Goal: Task Accomplishment & Management: Use online tool/utility

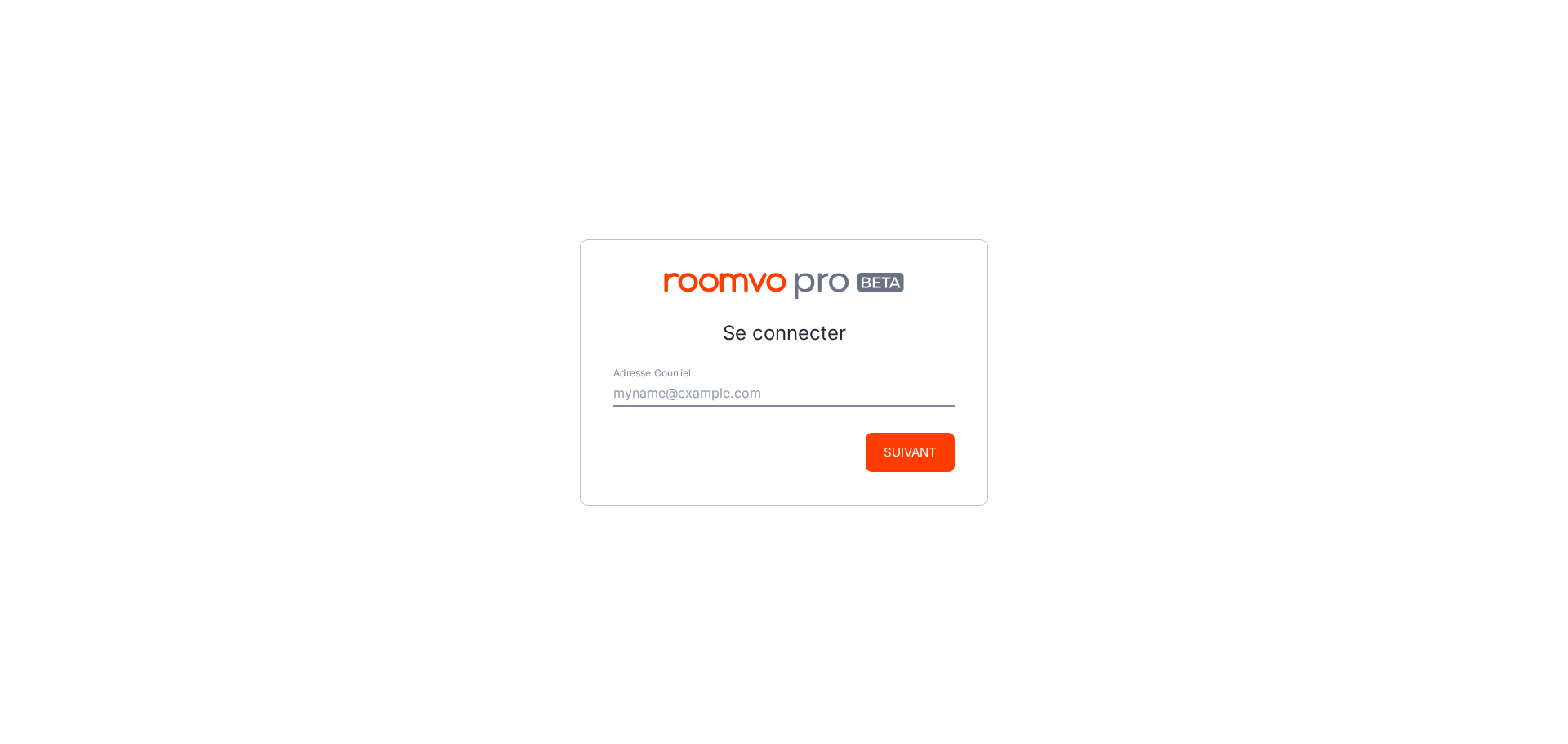
click at [718, 381] on input "Adresse Courriel" at bounding box center [784, 394] width 341 height 27
type input "[EMAIL_ADDRESS][DOMAIN_NAME]"
click at [922, 459] on button "Suivant" at bounding box center [910, 452] width 89 height 39
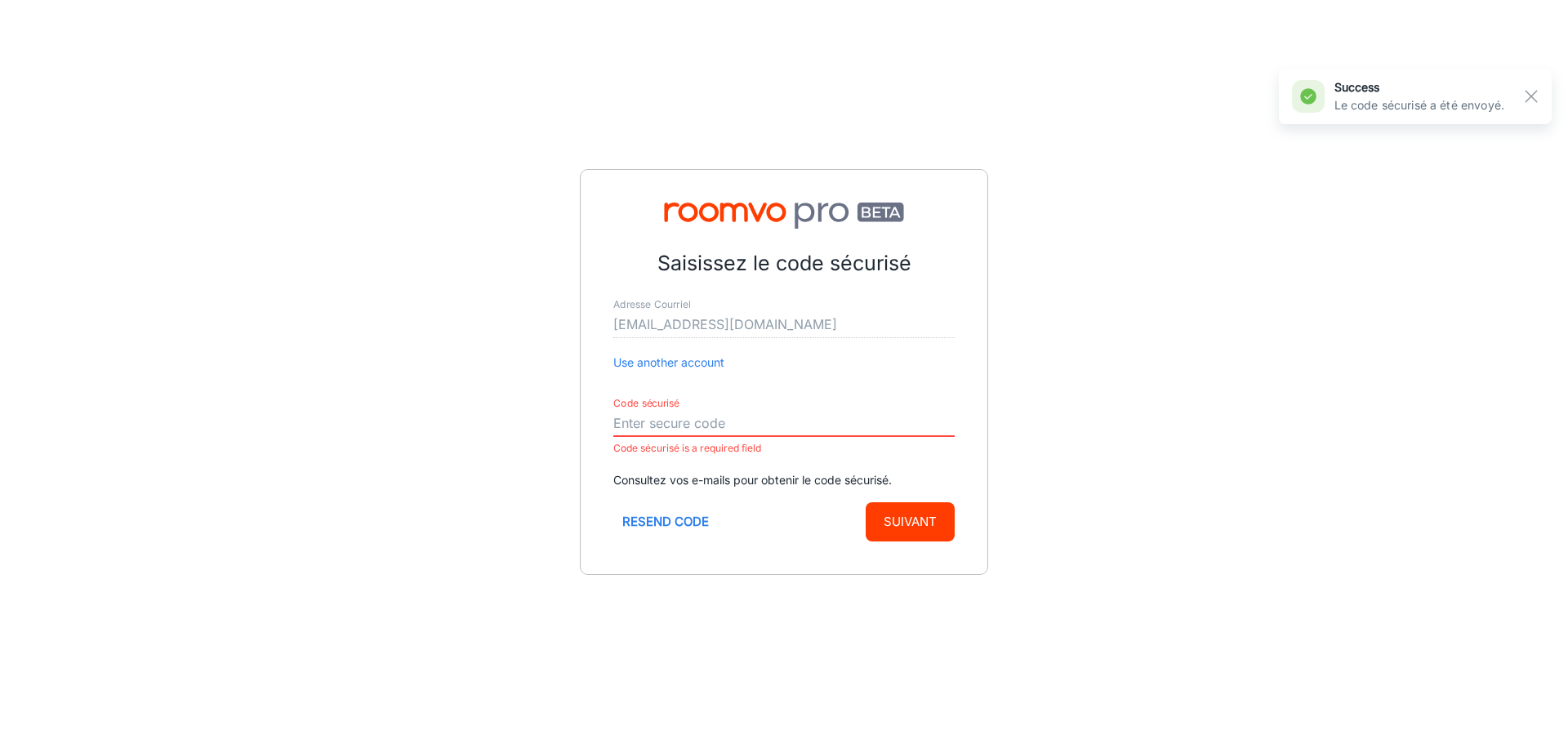
click at [726, 418] on input "Code sécurisé" at bounding box center [784, 424] width 341 height 27
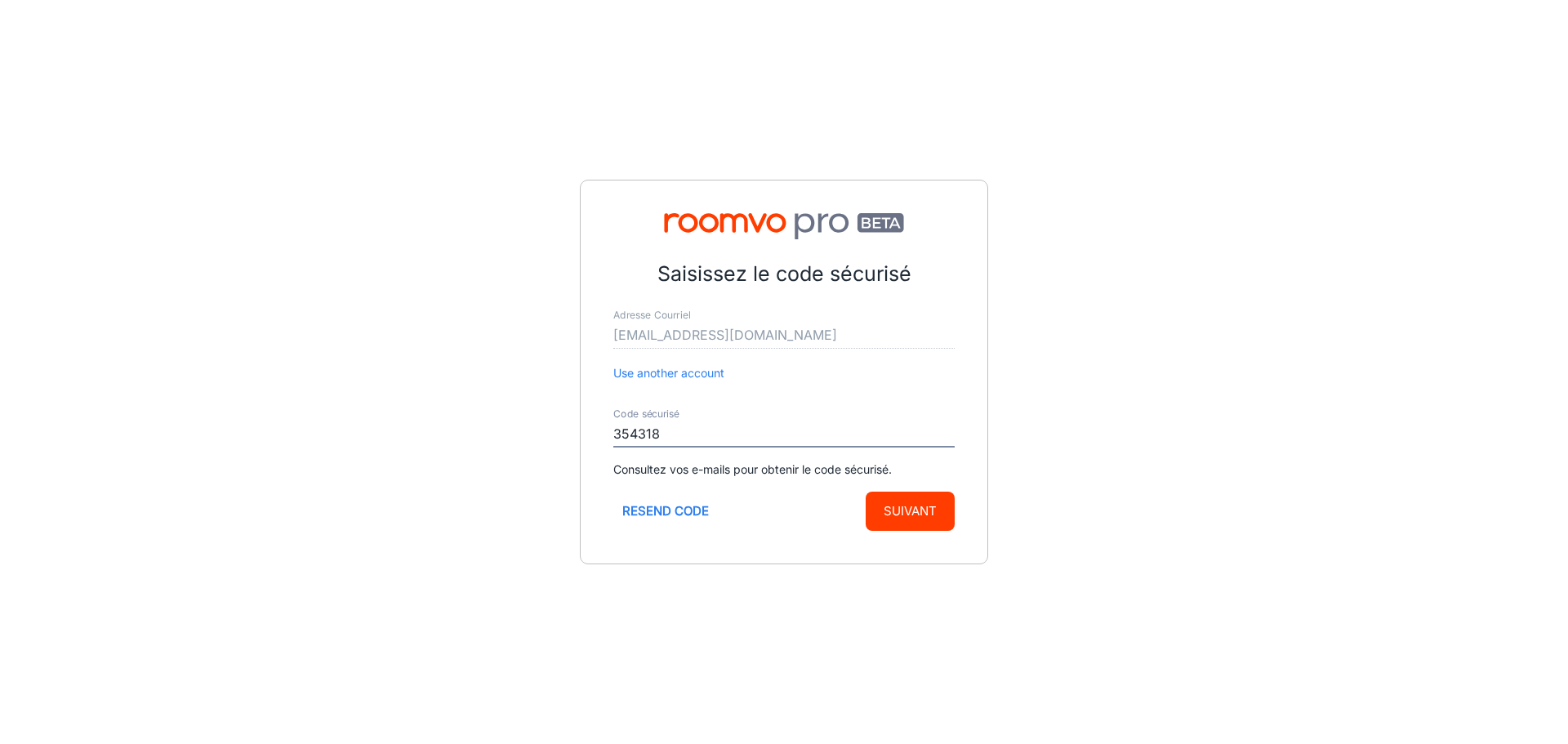
type input "354318"
click at [936, 497] on button "Suivant" at bounding box center [910, 510] width 89 height 39
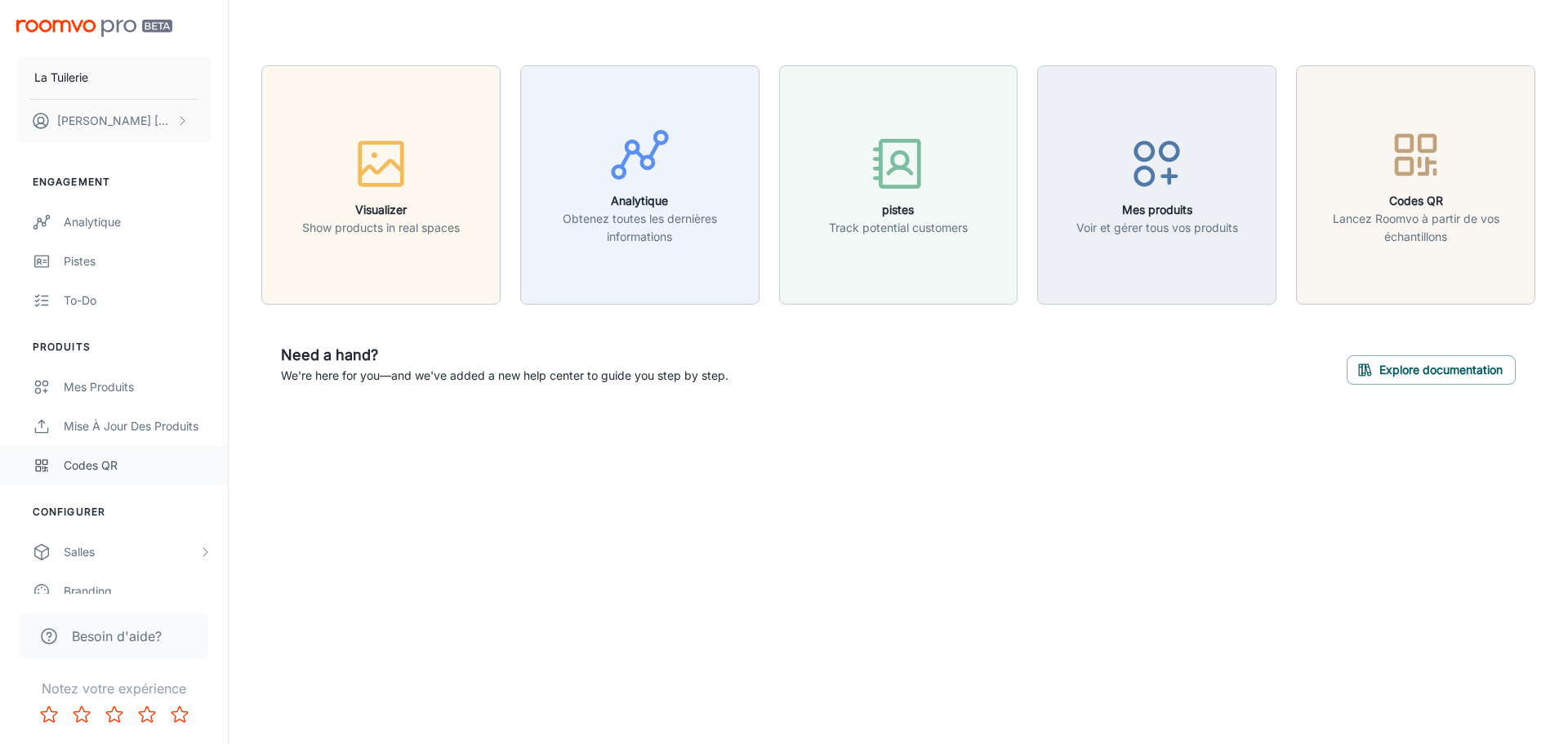
click at [99, 464] on div "Codes QR" at bounding box center [137, 465] width 148 height 18
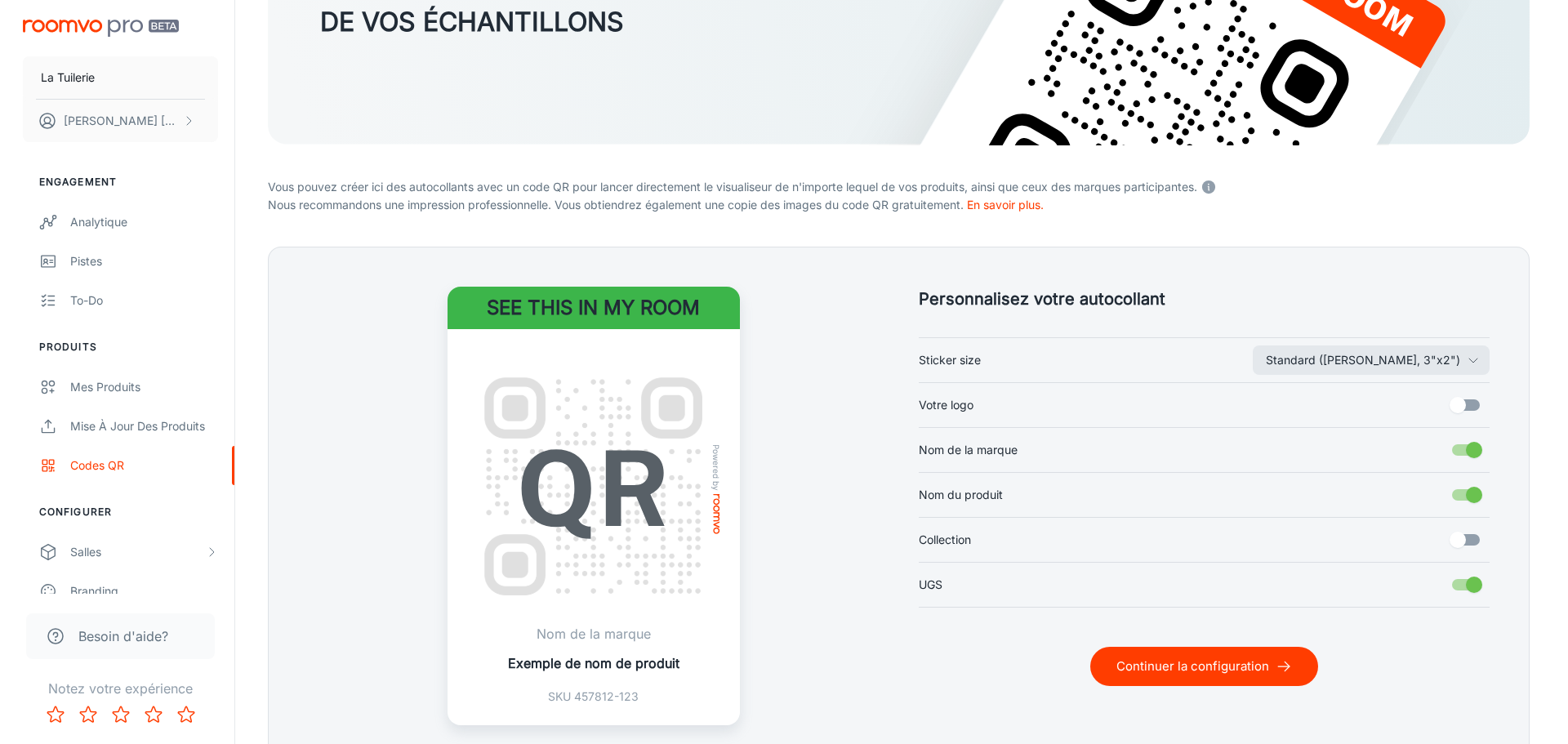
scroll to position [319, 0]
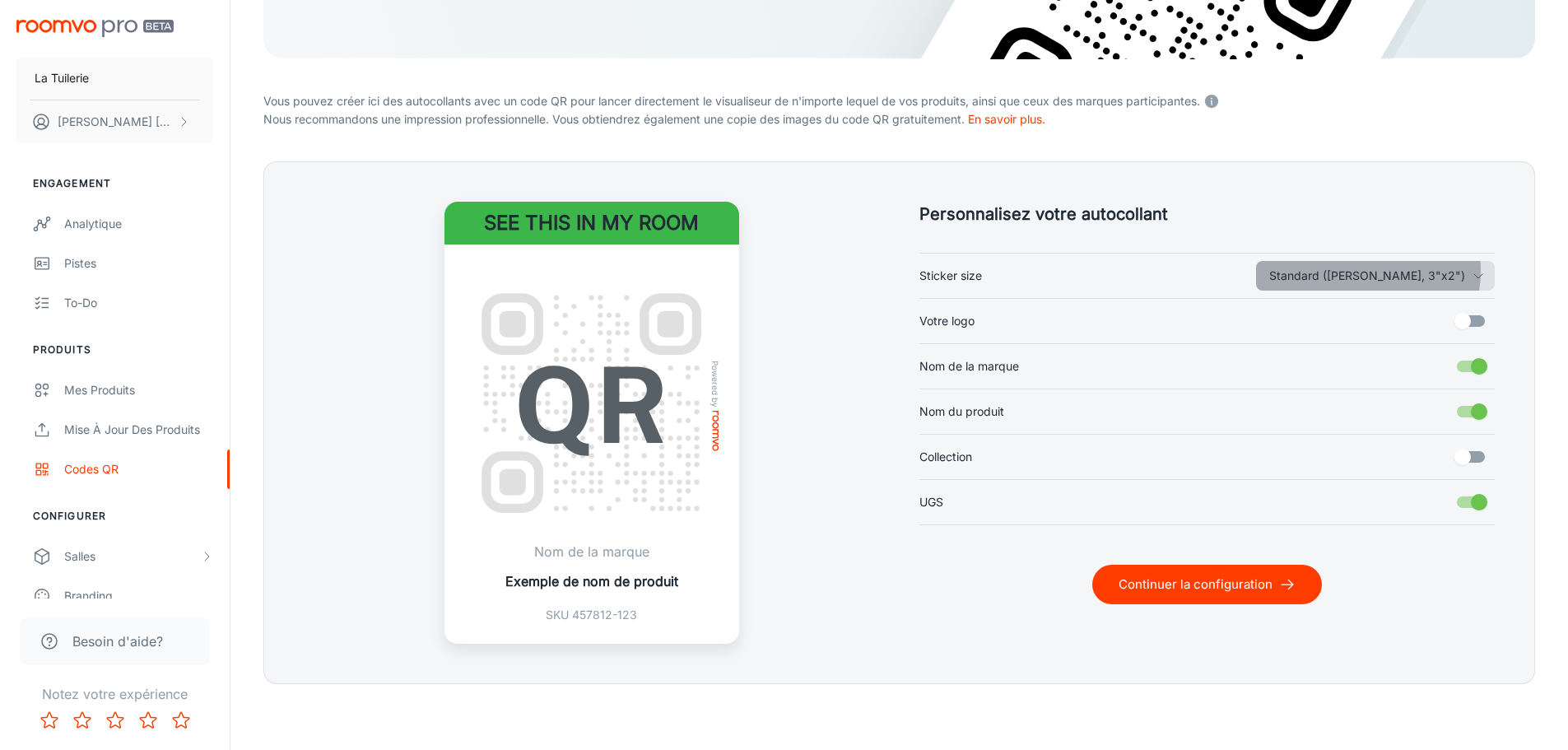
click at [1433, 271] on button "Standard ([PERSON_NAME], 3"x2")" at bounding box center [1375, 275] width 239 height 30
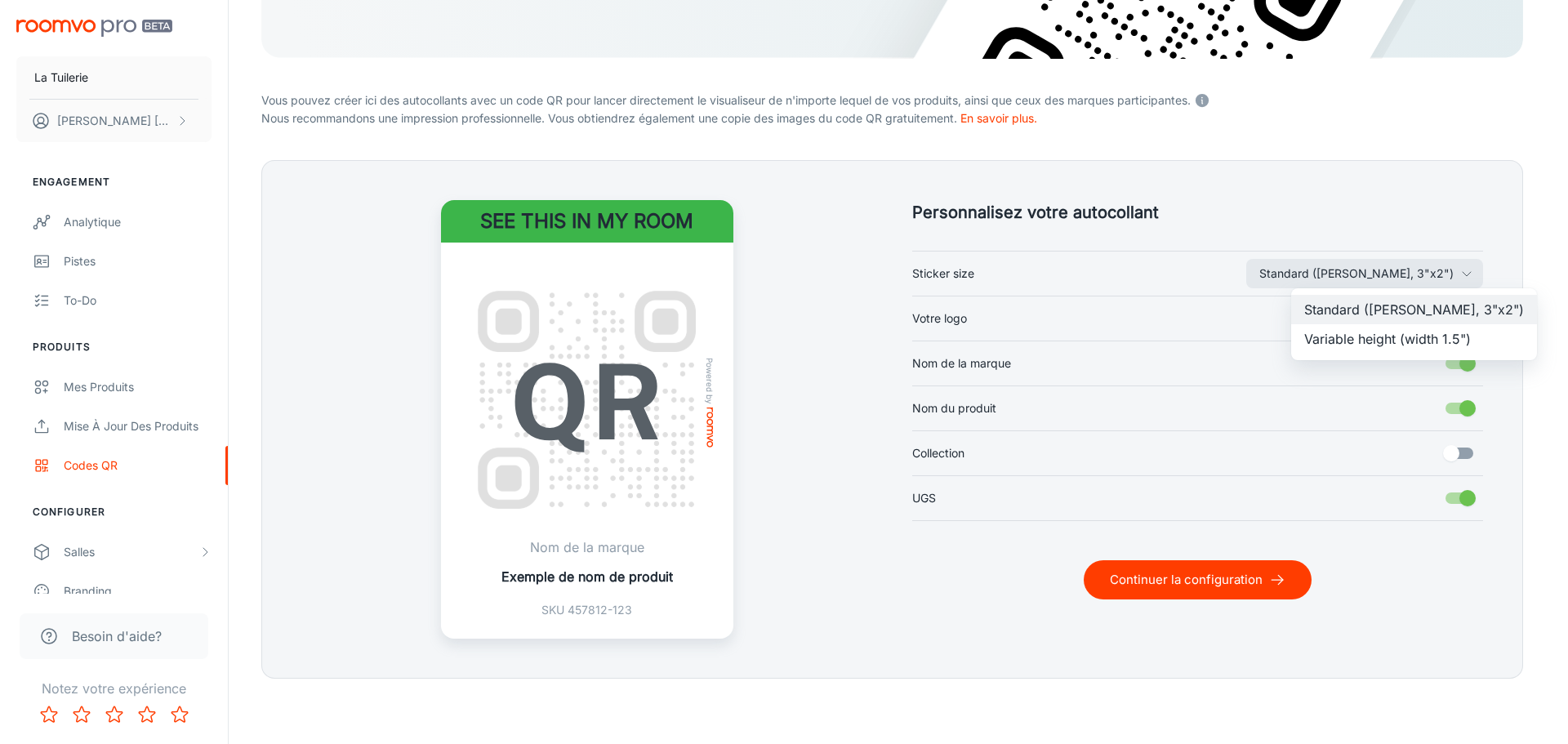
click at [1416, 339] on li "Variable height (width 1.5")" at bounding box center [1414, 338] width 246 height 29
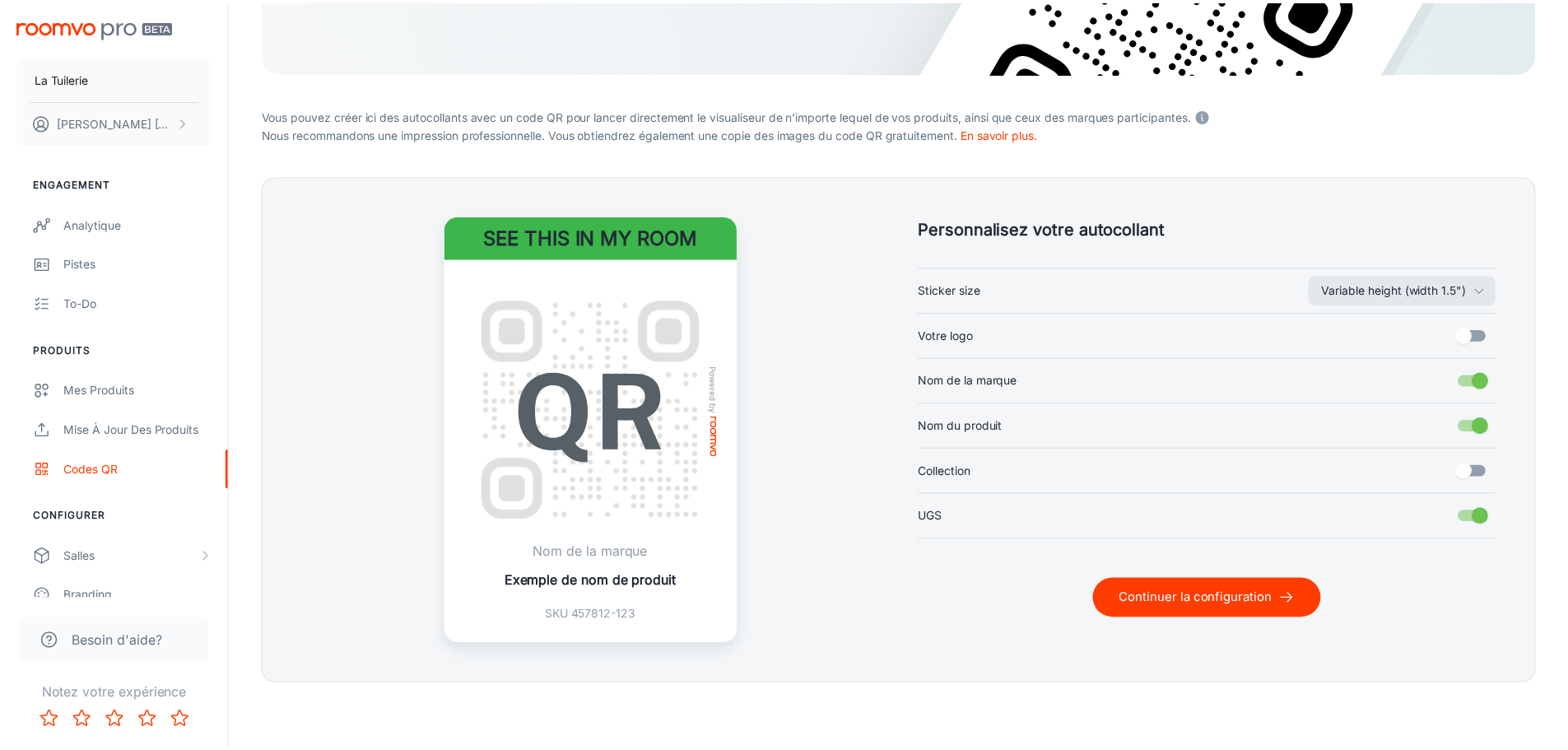
scroll to position [308, 0]
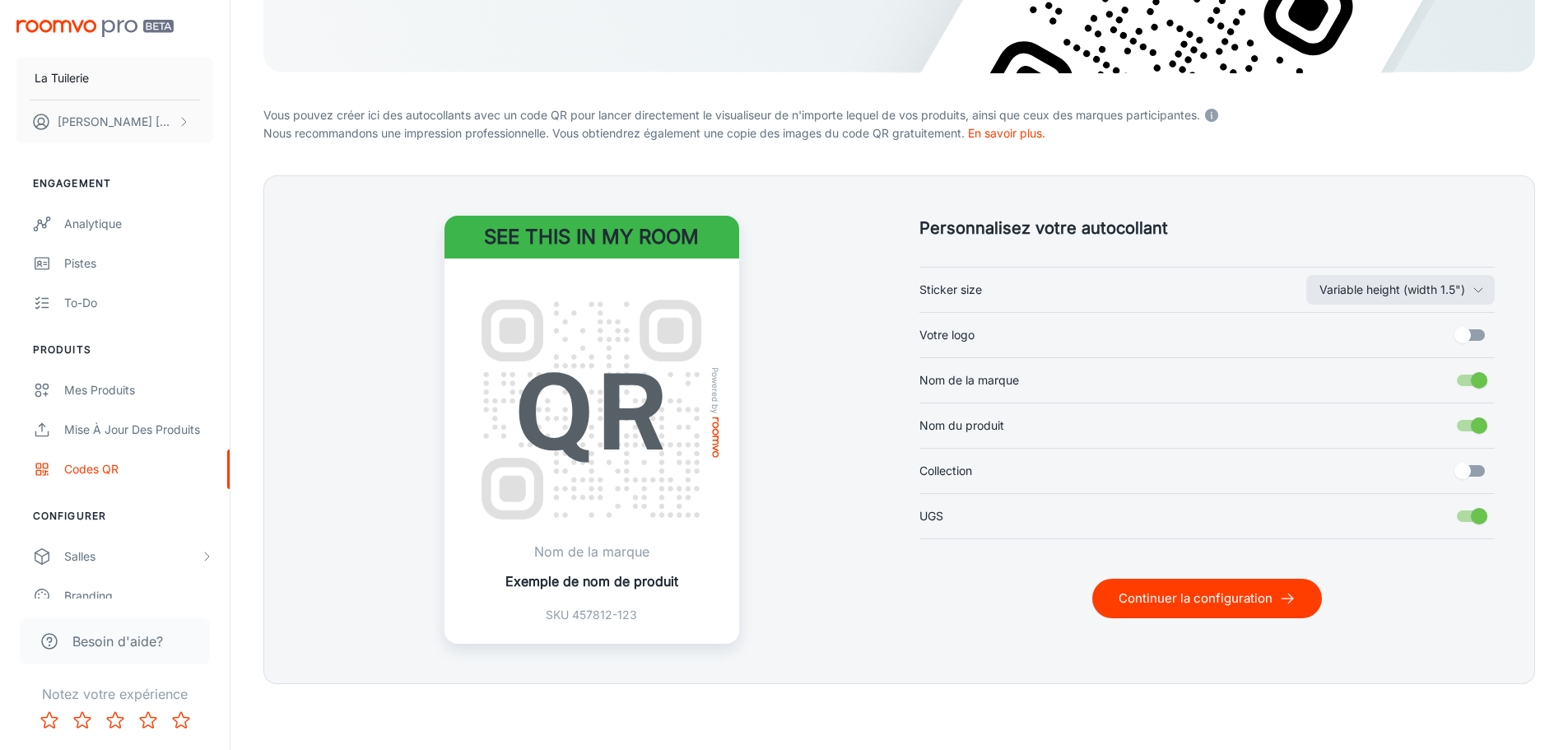
click at [1463, 378] on input "Nom de la marque" at bounding box center [1478, 380] width 94 height 31
checkbox input "false"
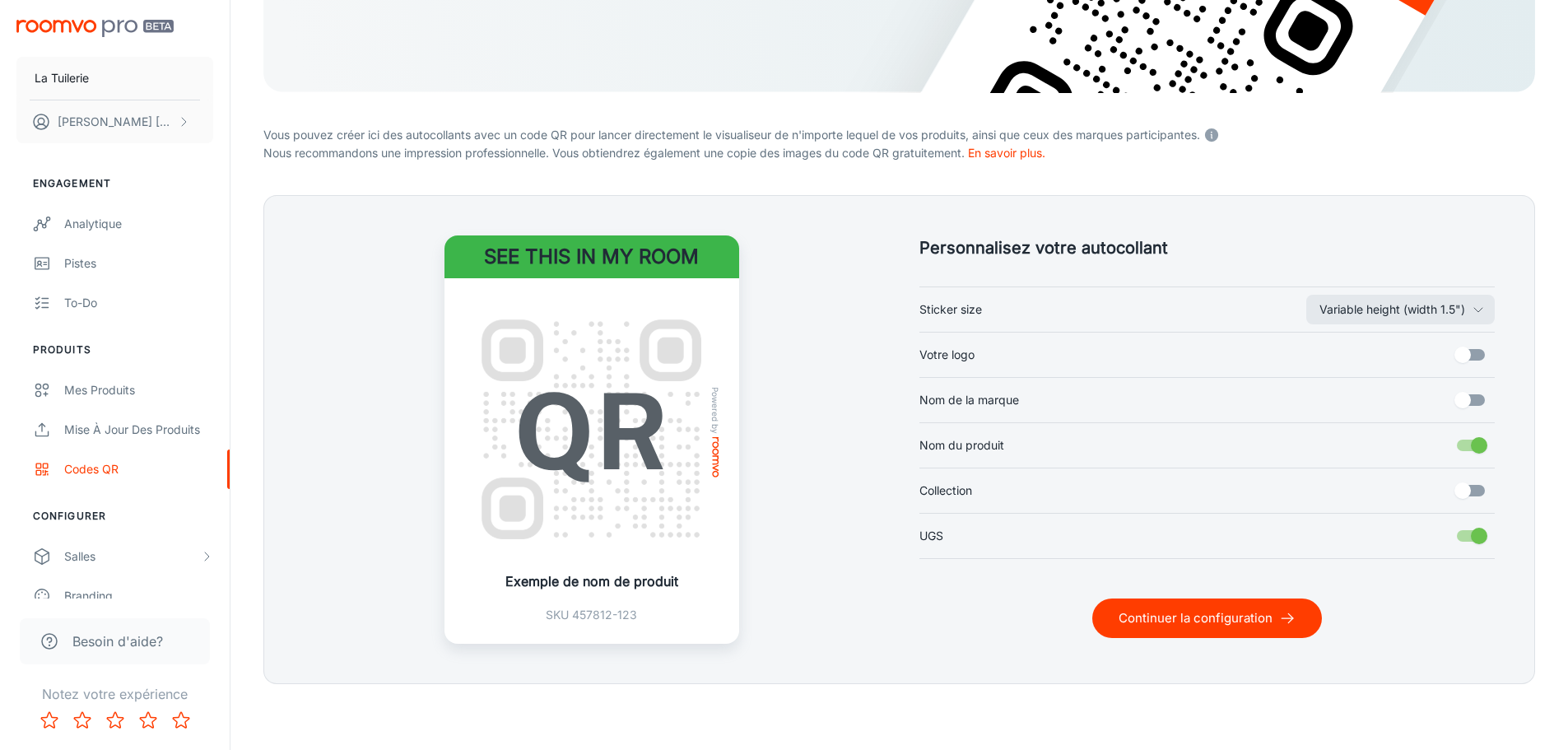
scroll to position [288, 0]
click at [1462, 445] on input "Nom du produit" at bounding box center [1478, 445] width 94 height 31
checkbox input "false"
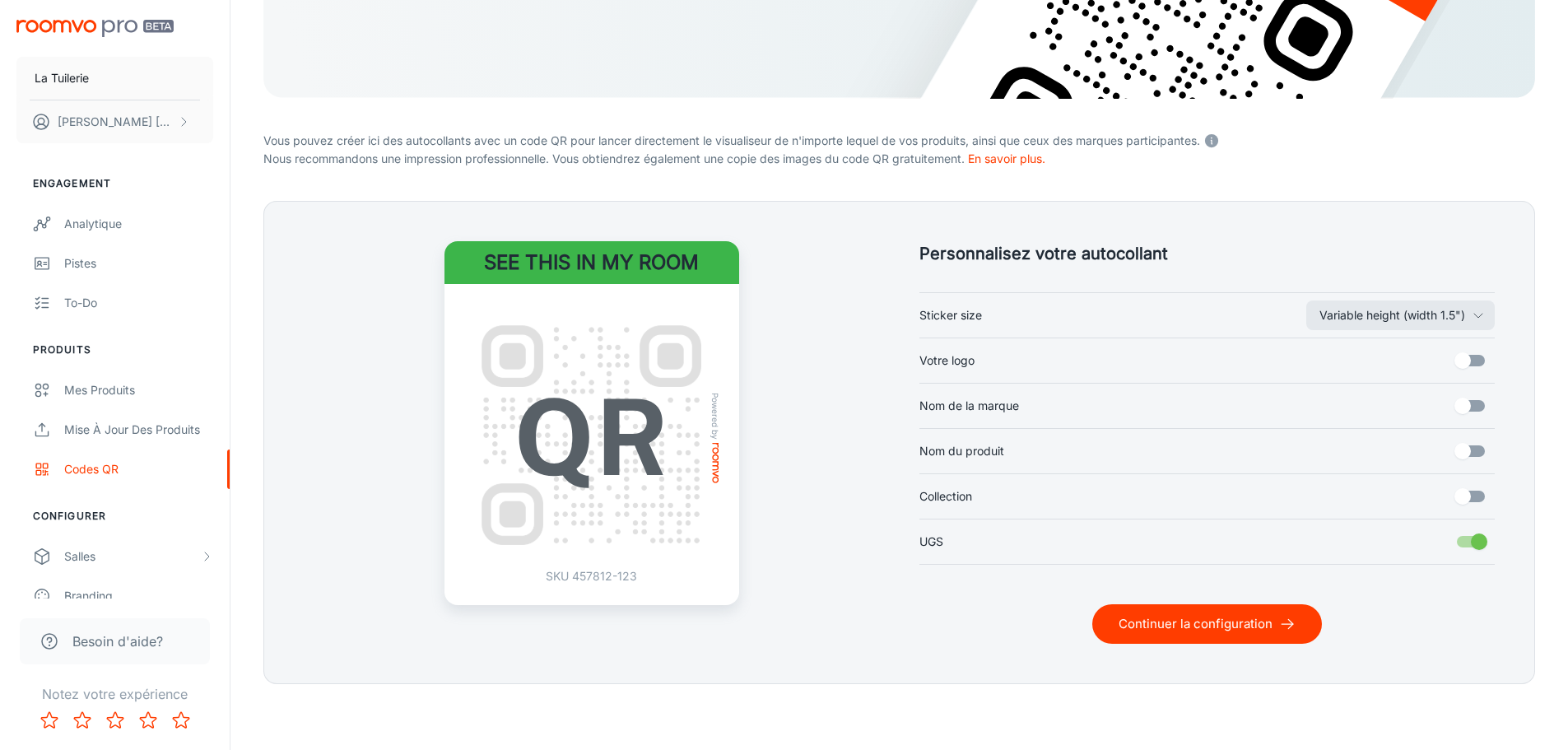
scroll to position [282, 0]
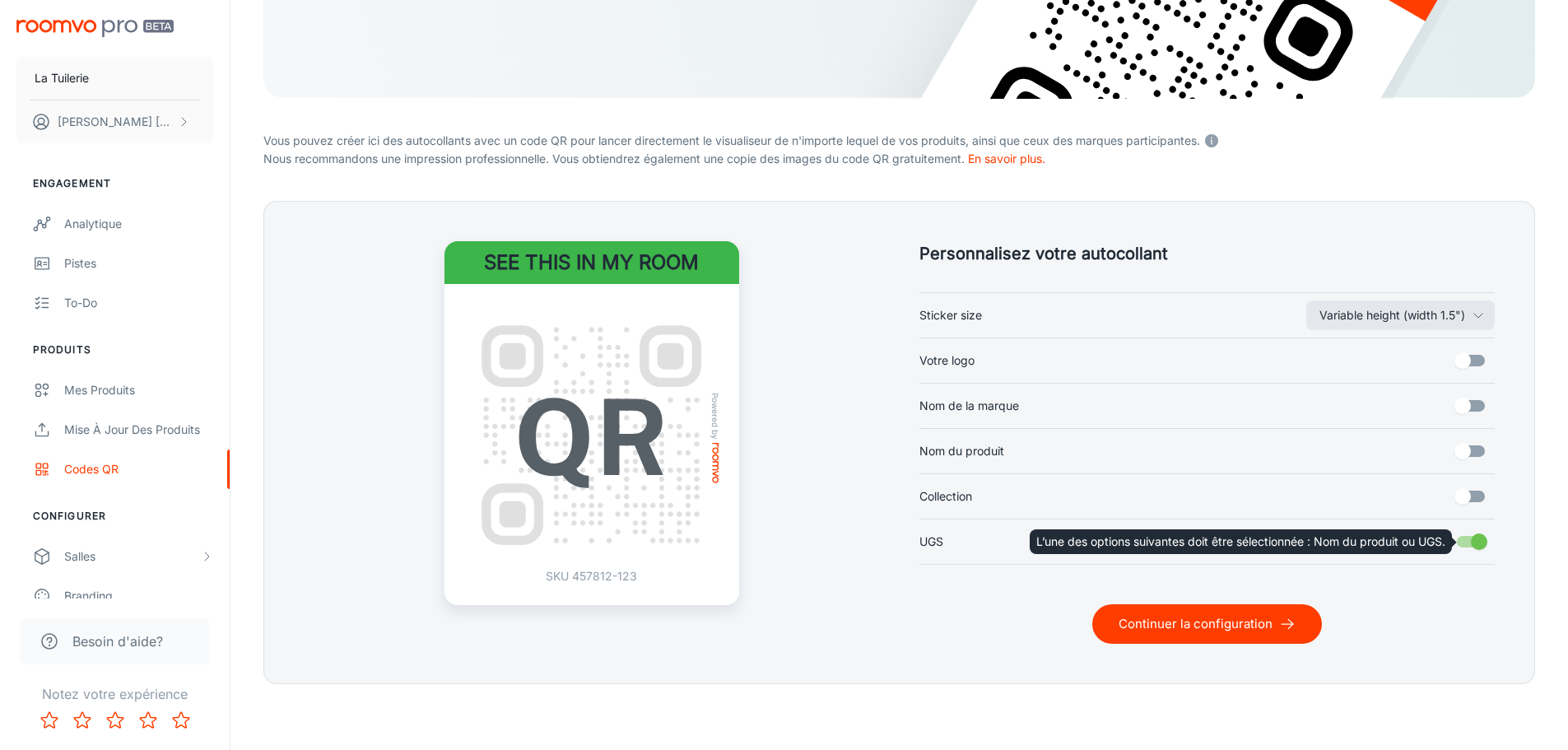
click at [1465, 534] on input "UGS" at bounding box center [1478, 541] width 94 height 31
click at [1462, 542] on div "L’une des options suivantes doit être sélectionnée : Nom du produit ou UGS." at bounding box center [1246, 541] width 433 height 25
click at [1474, 541] on input "UGS" at bounding box center [1478, 541] width 94 height 31
click at [1466, 541] on input "UGS" at bounding box center [1478, 541] width 94 height 31
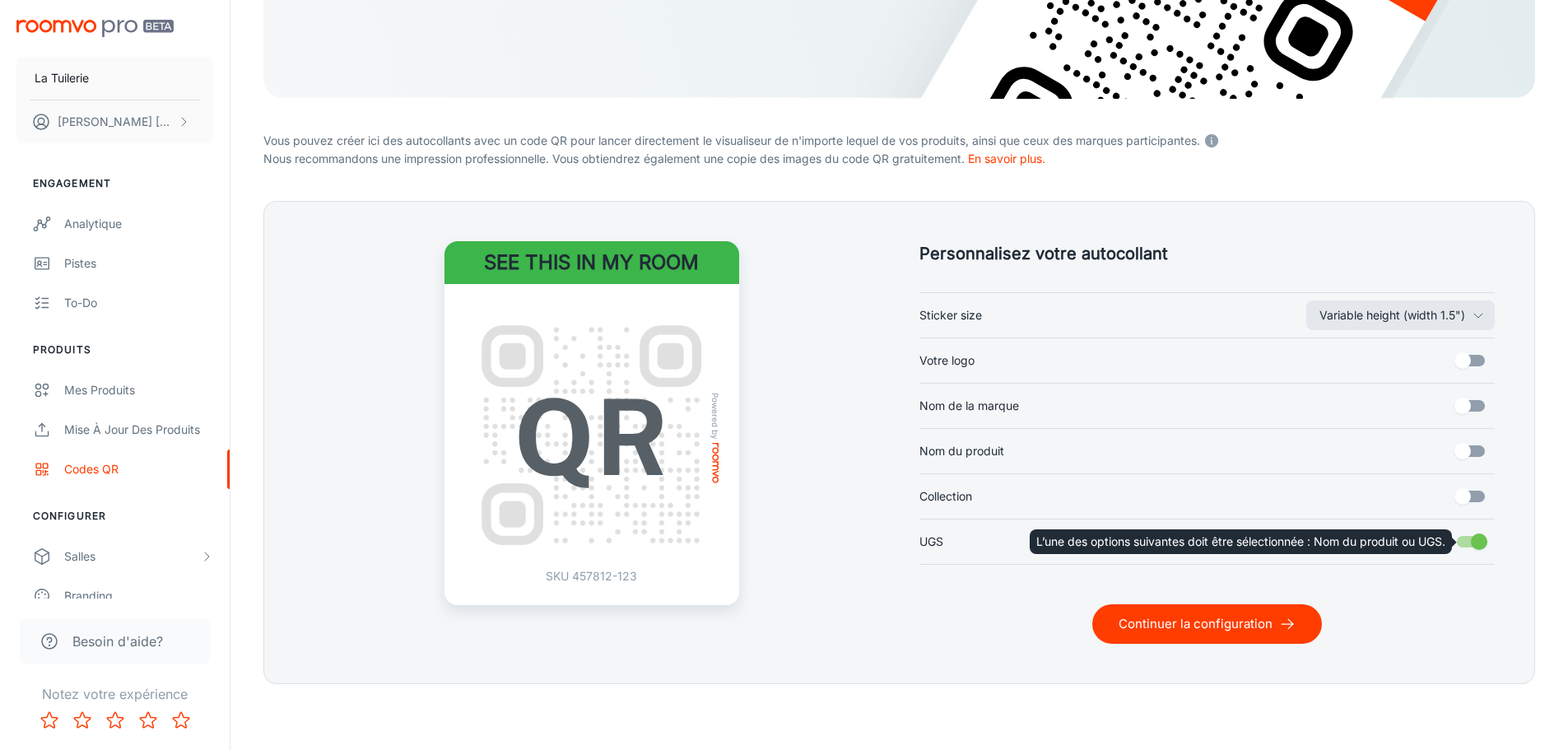
checkbox input "true"
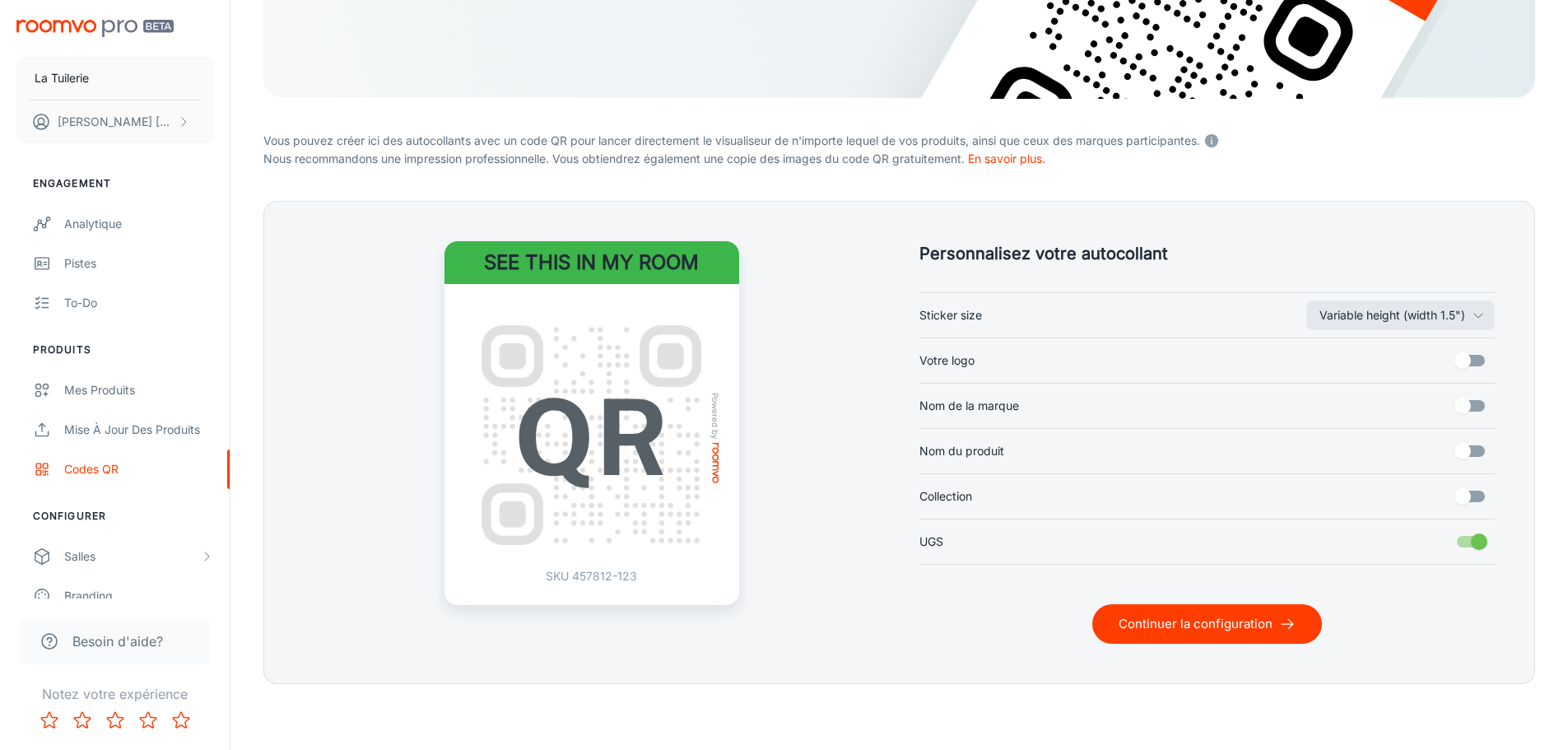
click at [1483, 446] on input "Nom du produit" at bounding box center [1462, 450] width 94 height 31
checkbox input "true"
click at [1469, 537] on input "UGS" at bounding box center [1478, 541] width 94 height 31
checkbox input "false"
click at [1226, 629] on button "Continuer la configuration" at bounding box center [1206, 623] width 230 height 39
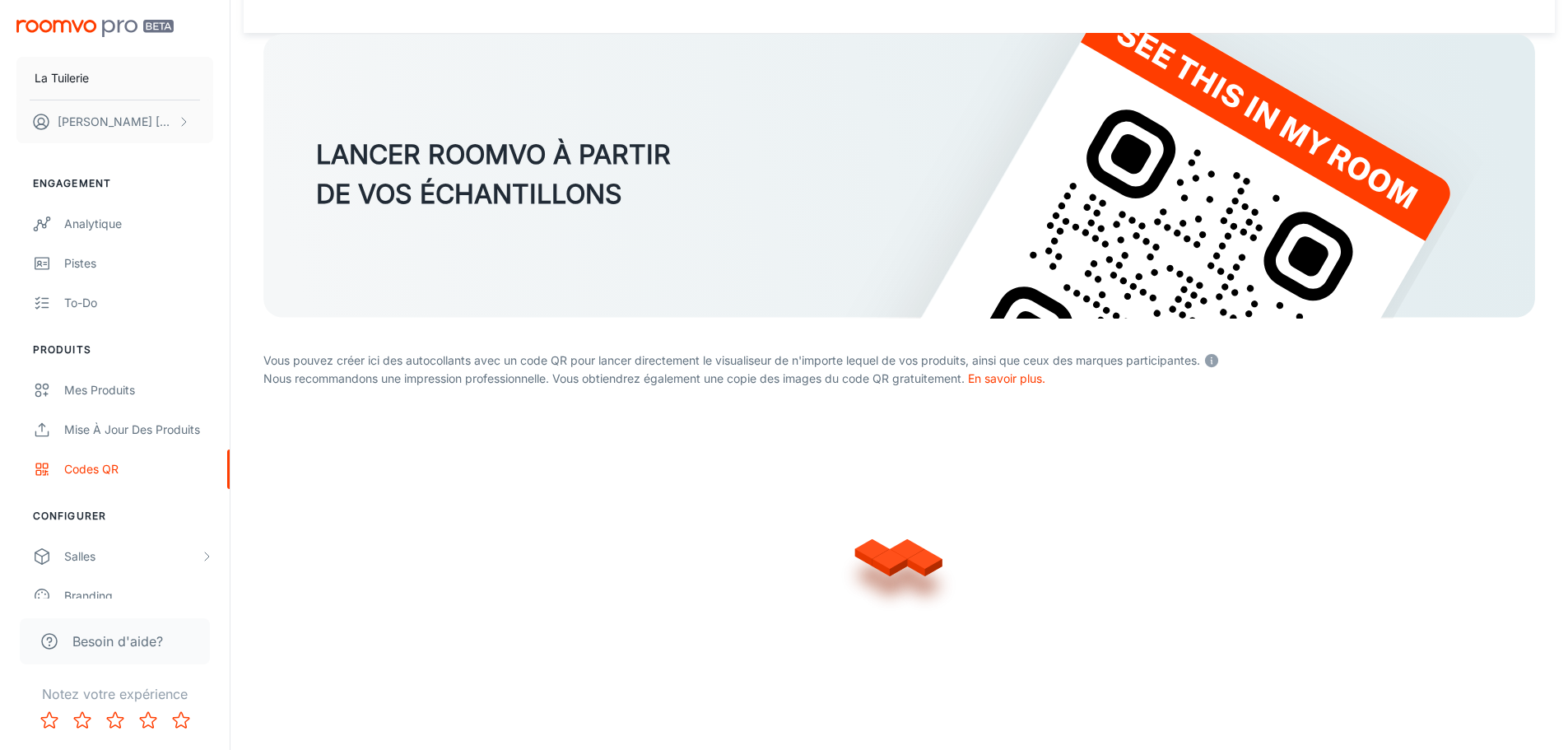
scroll to position [265, 0]
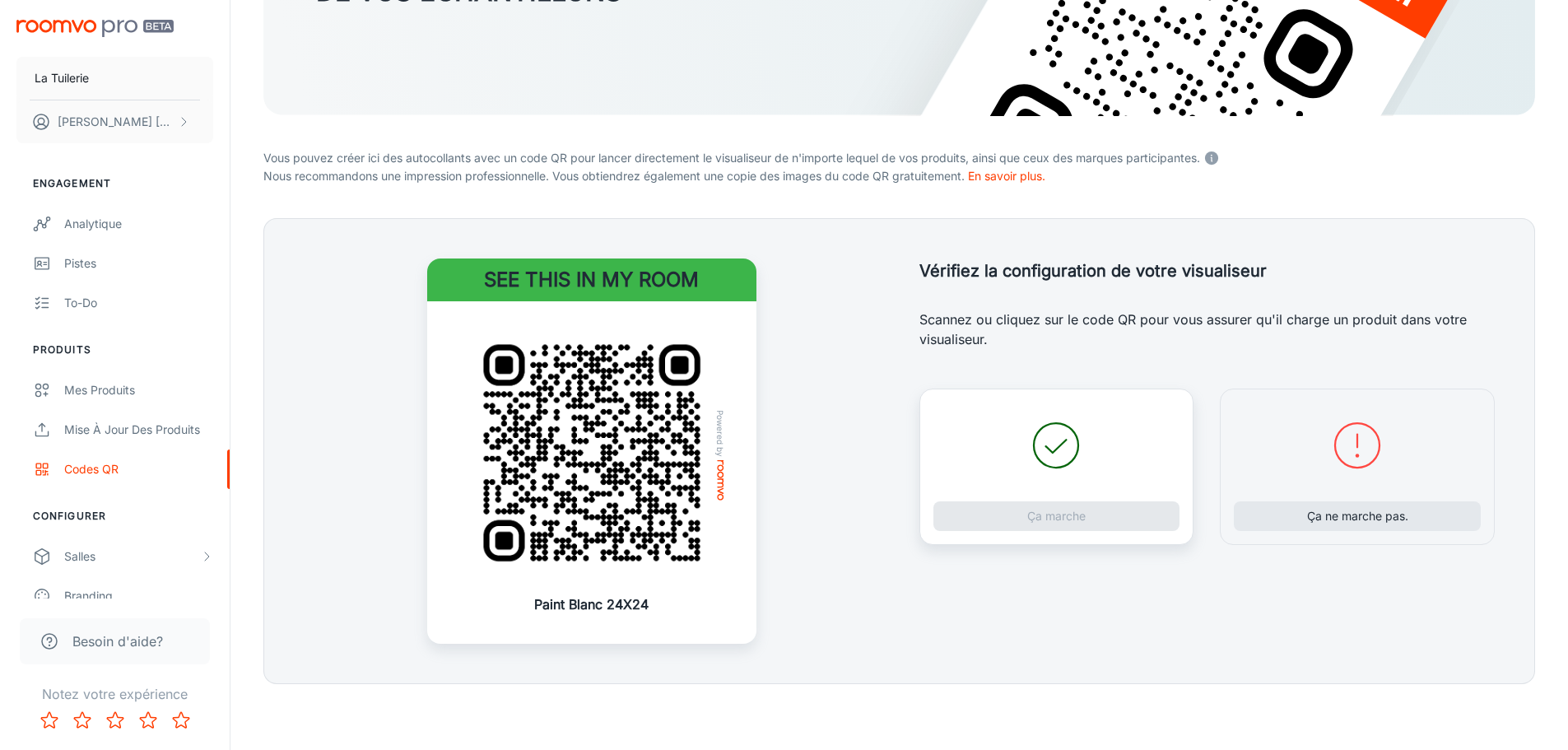
click at [593, 409] on img at bounding box center [592, 452] width 263 height 263
click at [1049, 513] on button "Ça marche" at bounding box center [1056, 515] width 247 height 30
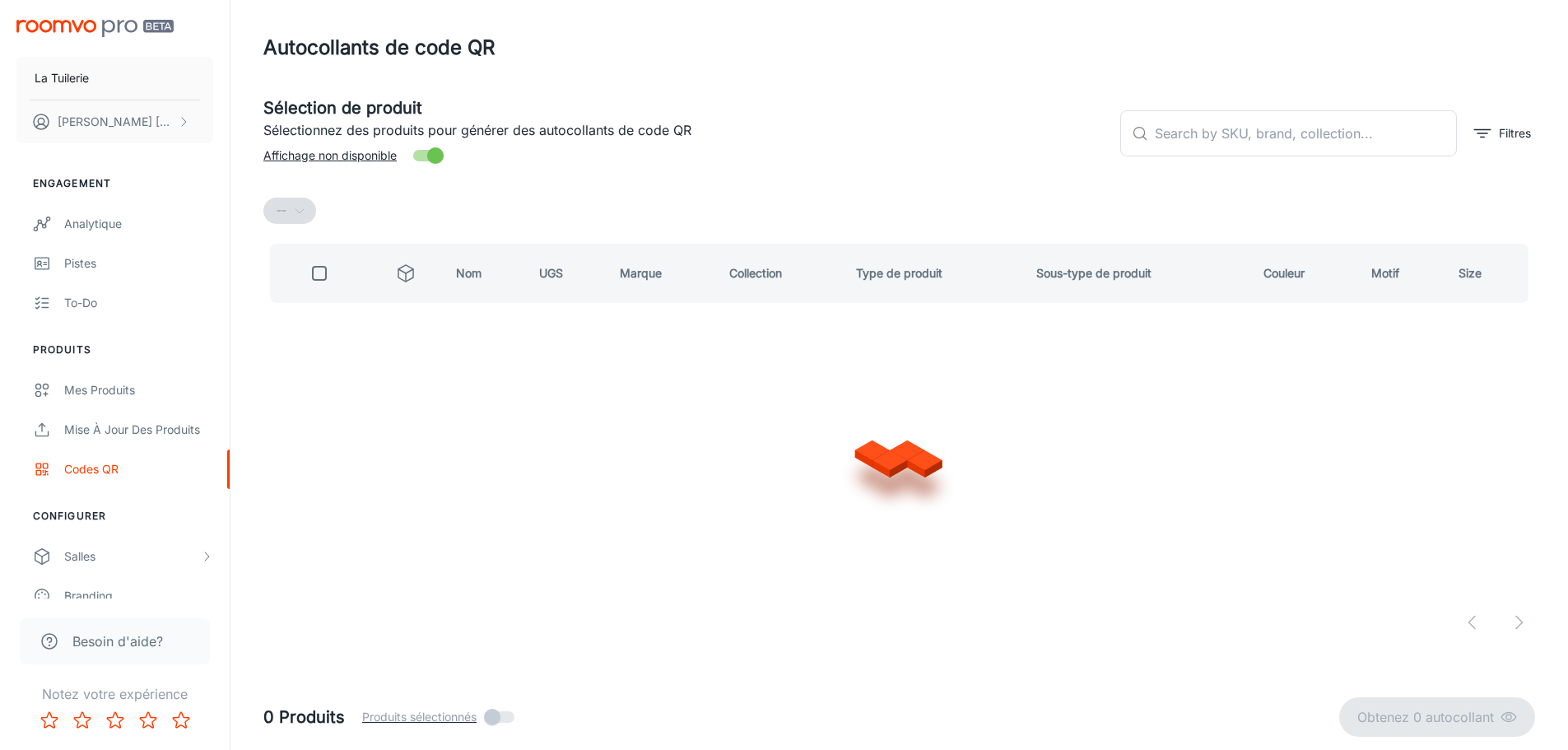
scroll to position [0, 0]
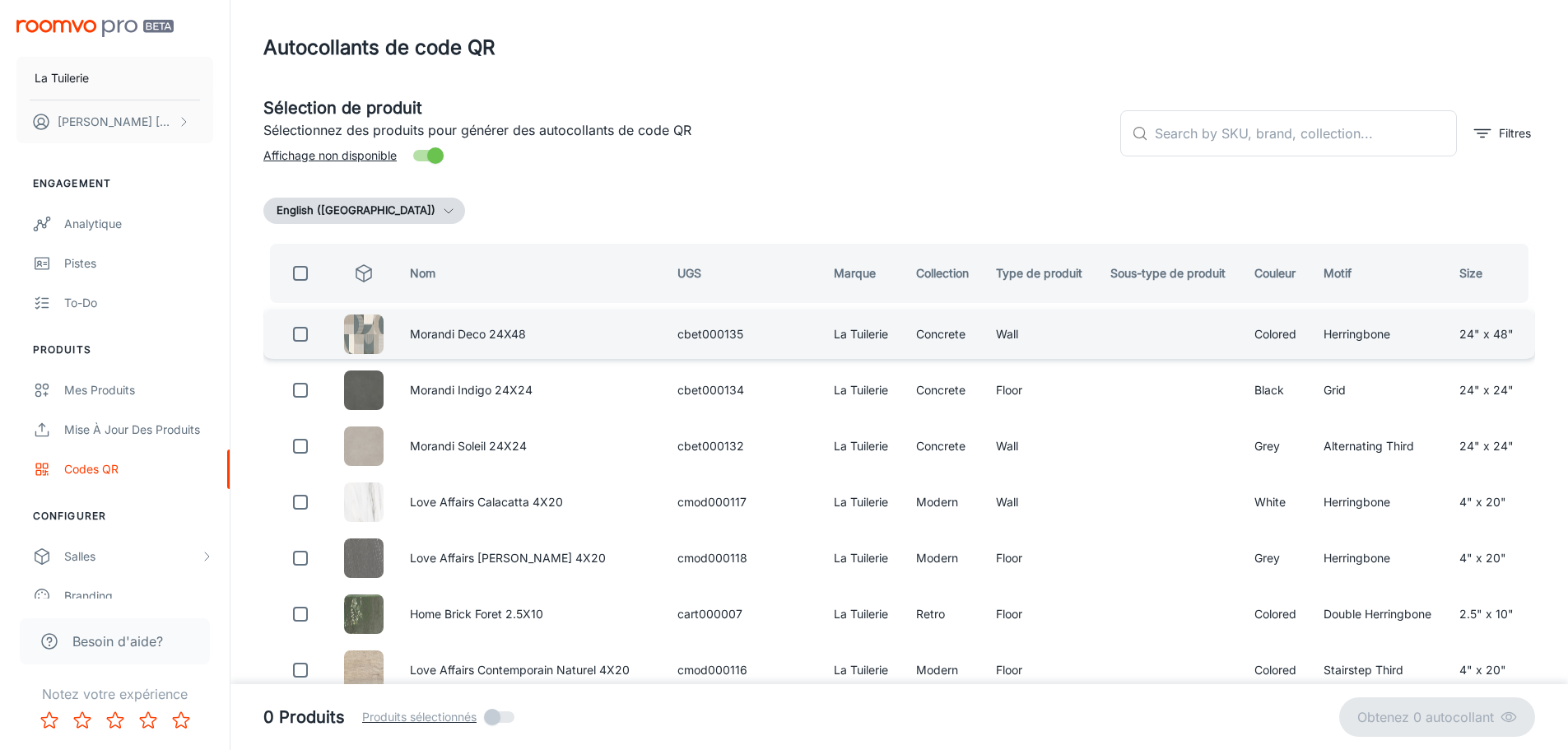
click at [306, 332] on input "checkbox" at bounding box center [301, 334] width 32 height 32
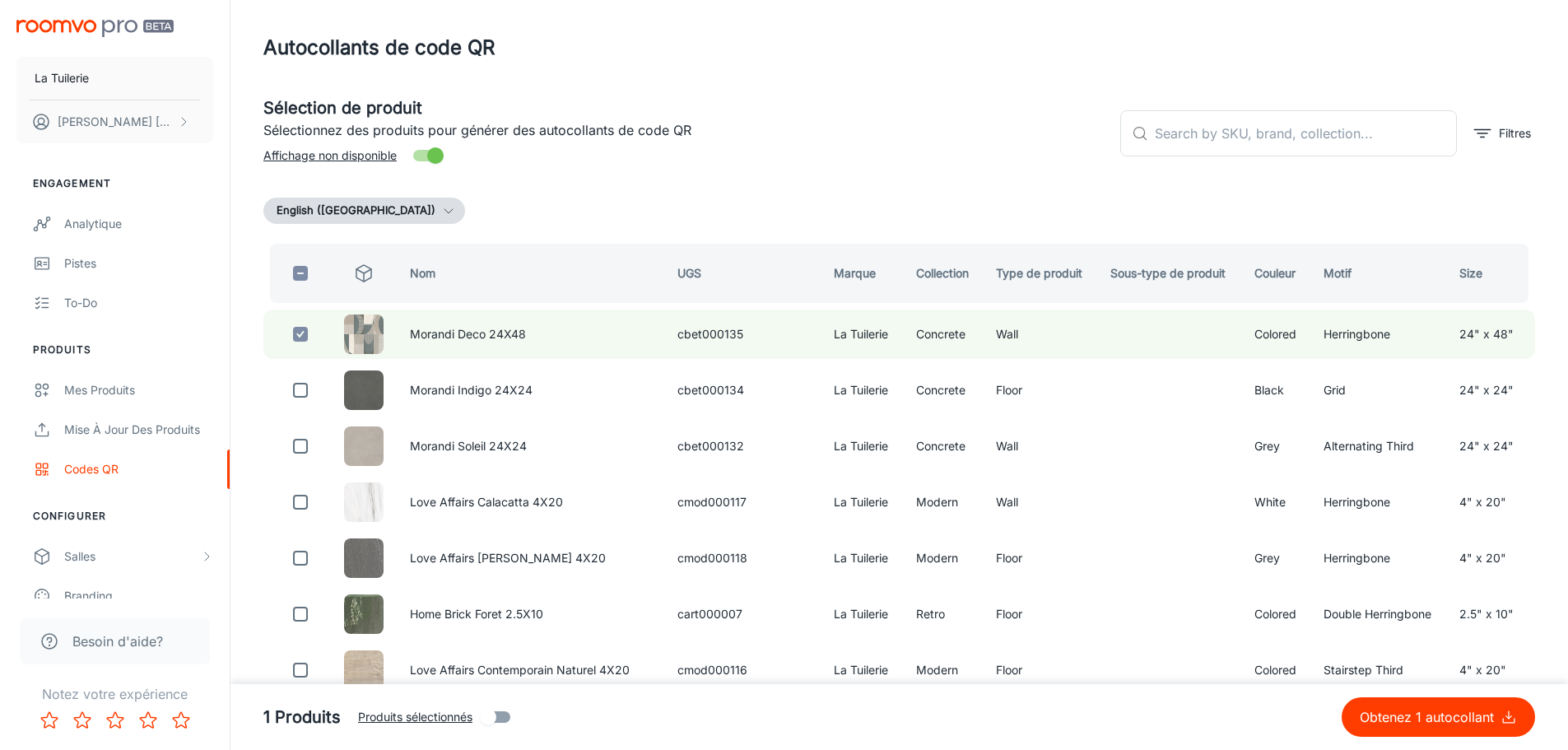
click at [1431, 721] on p "Obtenez 1 autocollant" at bounding box center [1430, 717] width 140 height 20
checkbox input "false"
